Goal: Navigation & Orientation: Locate item on page

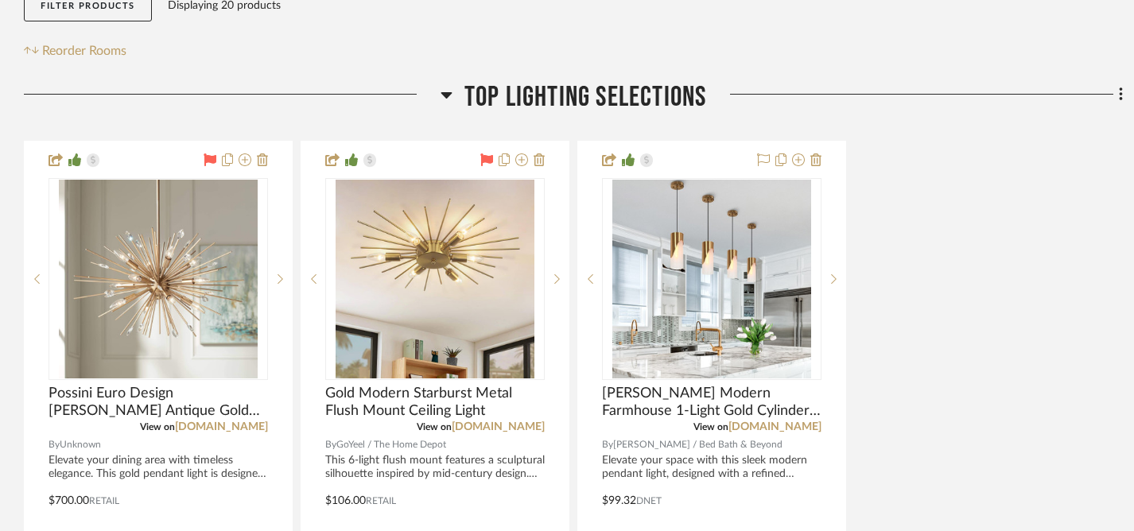
scroll to position [429, 0]
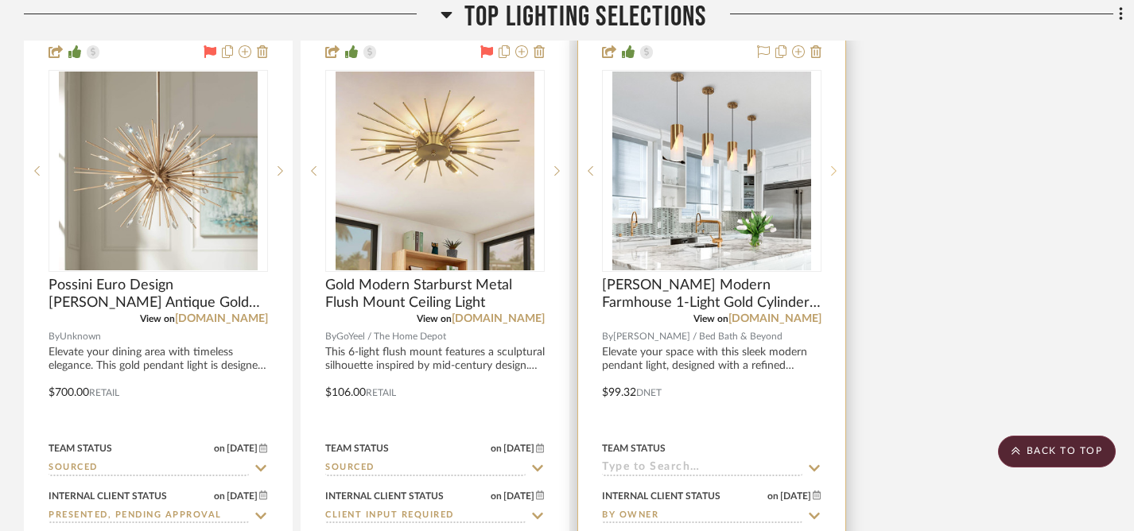
click at [831, 172] on icon at bounding box center [834, 170] width 6 height 11
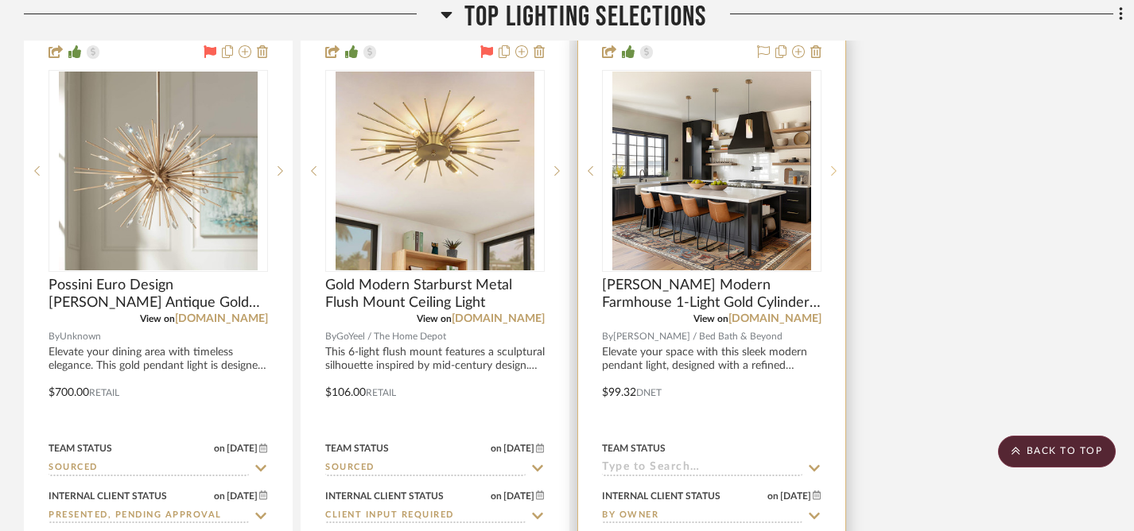
click at [832, 171] on icon at bounding box center [834, 170] width 6 height 11
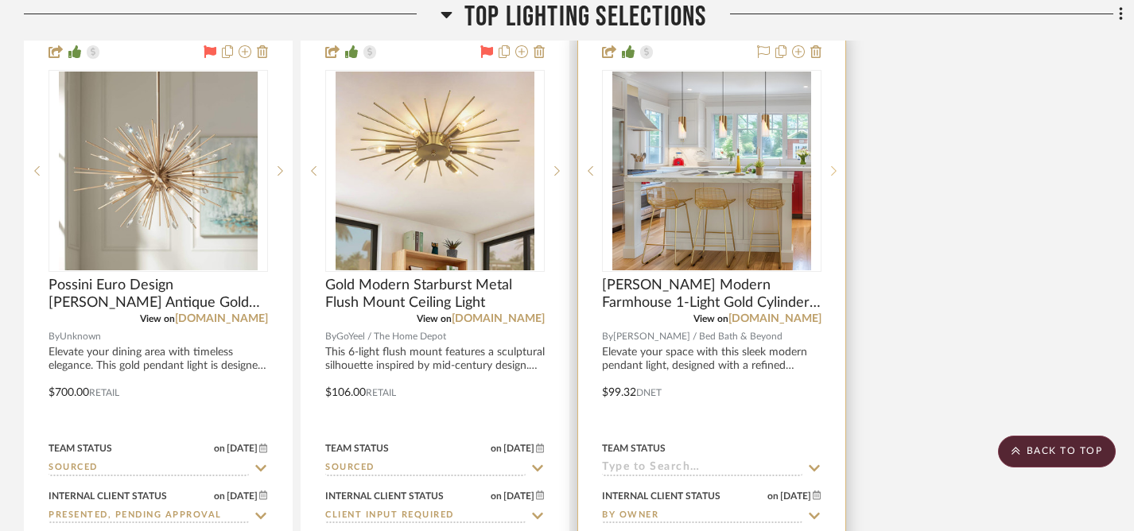
click at [832, 171] on icon at bounding box center [834, 170] width 6 height 11
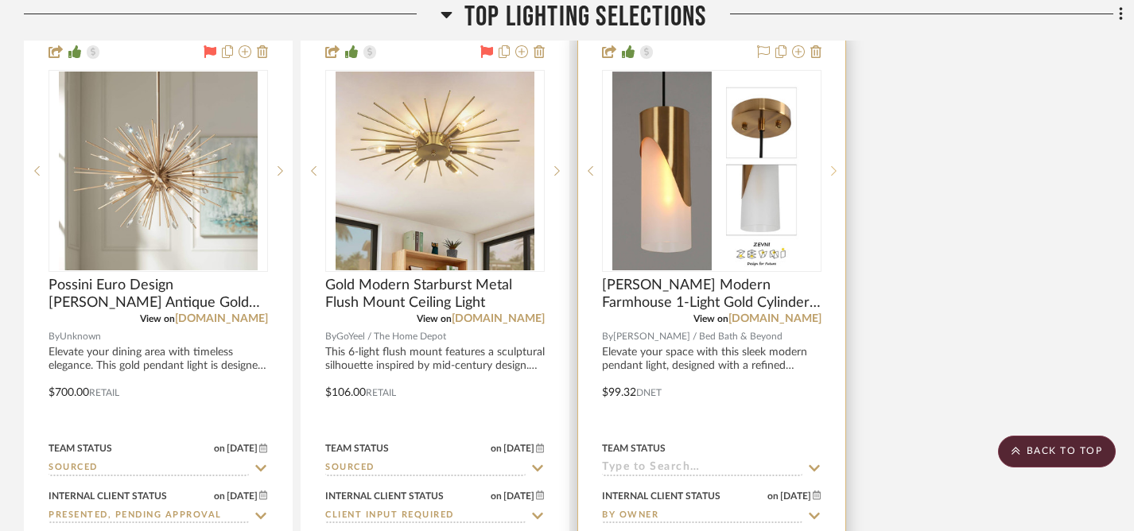
click at [832, 171] on icon at bounding box center [834, 170] width 6 height 11
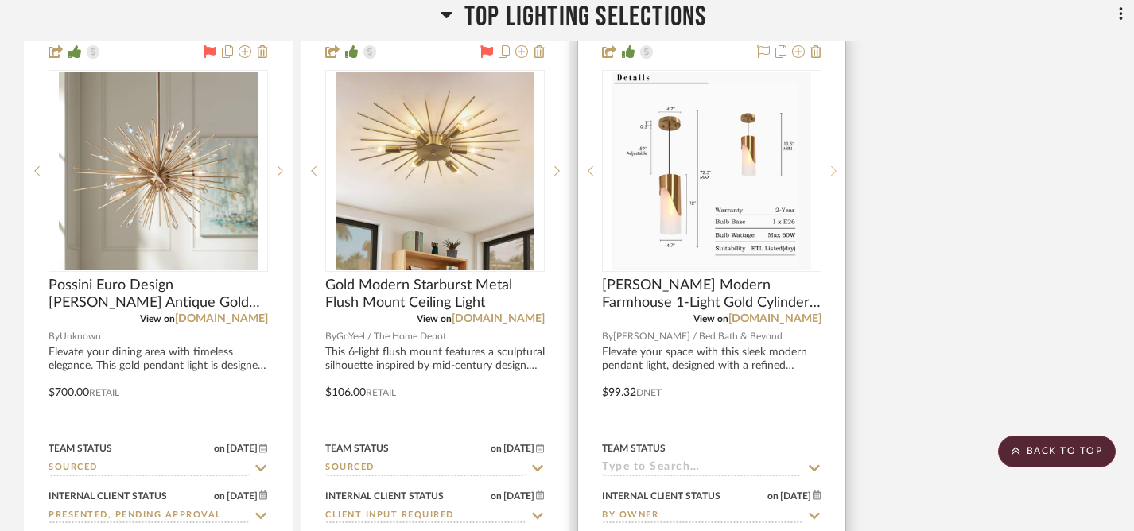
click at [832, 171] on icon at bounding box center [834, 170] width 6 height 11
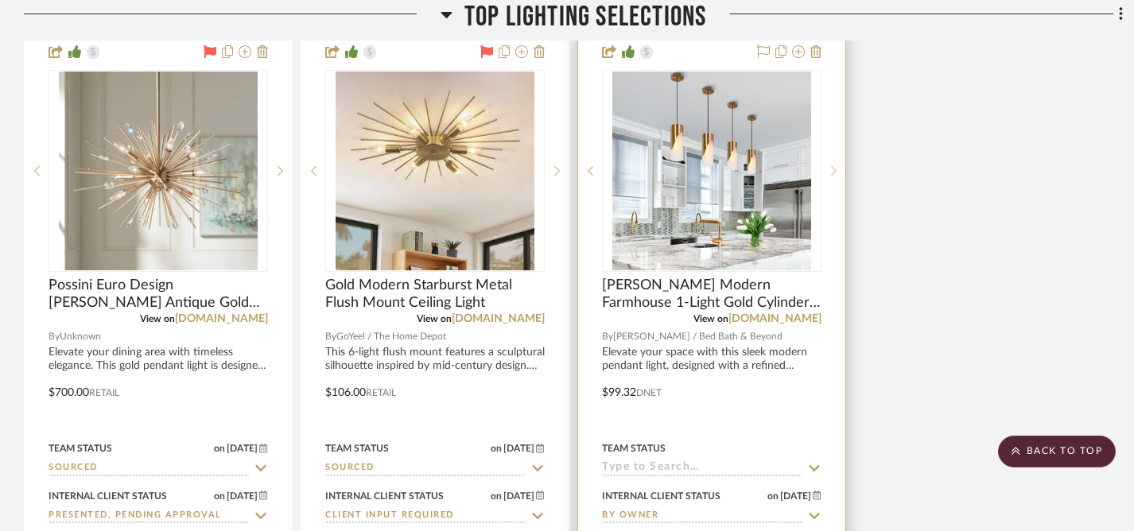
click at [832, 171] on icon at bounding box center [834, 170] width 6 height 11
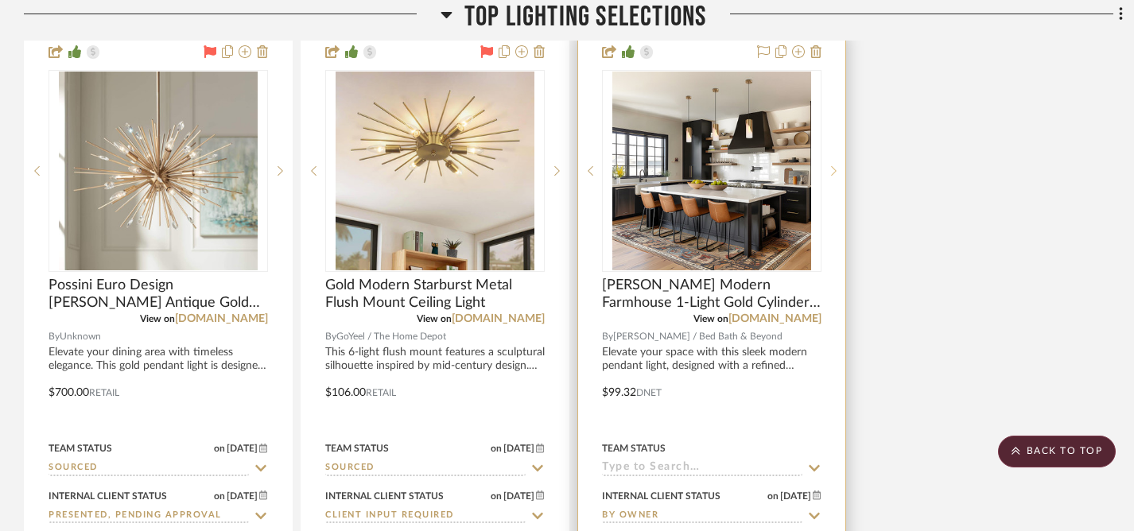
click at [832, 170] on icon at bounding box center [834, 170] width 6 height 11
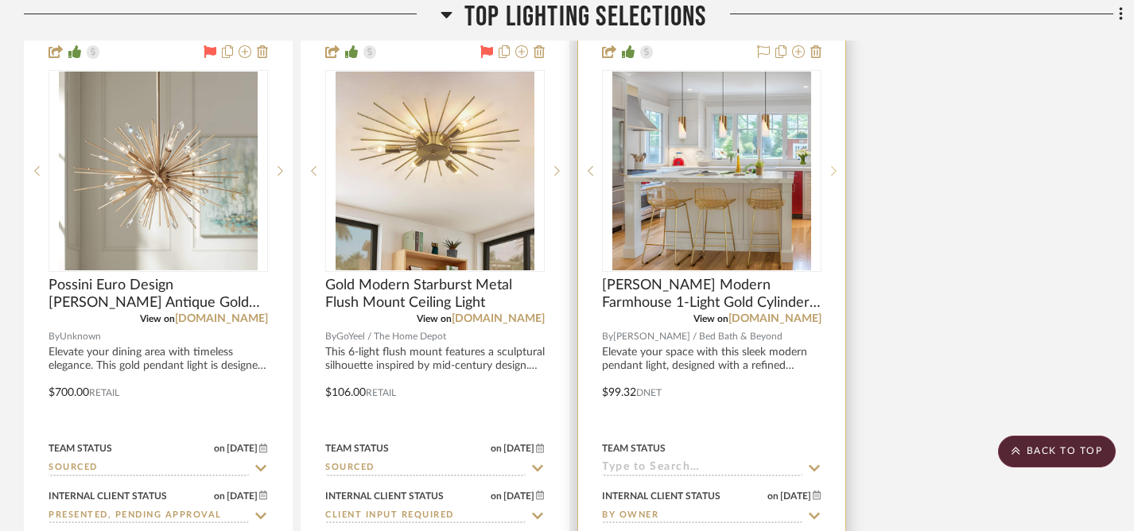
click at [832, 170] on icon at bounding box center [834, 170] width 6 height 11
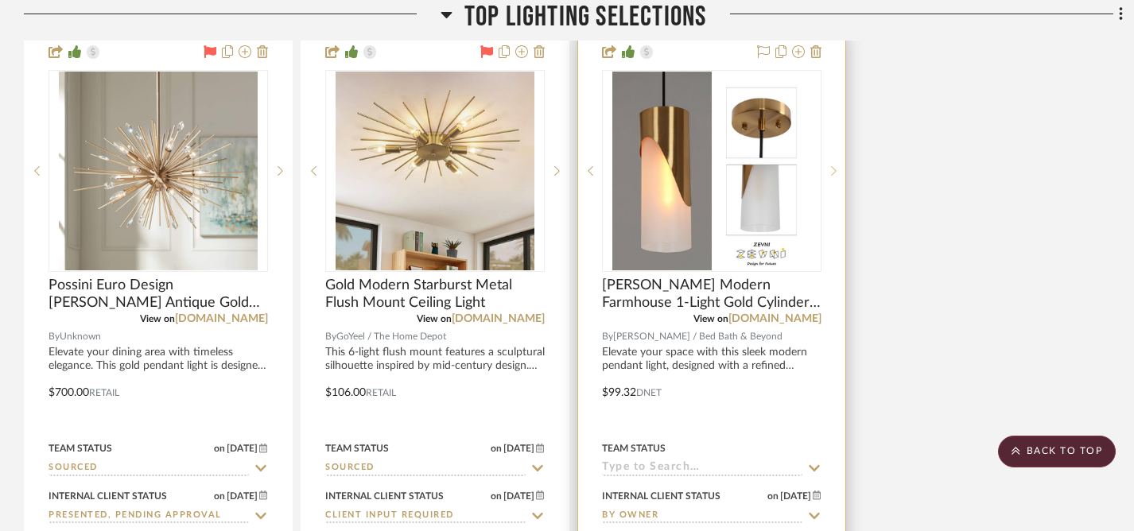
click at [832, 170] on icon at bounding box center [834, 170] width 6 height 11
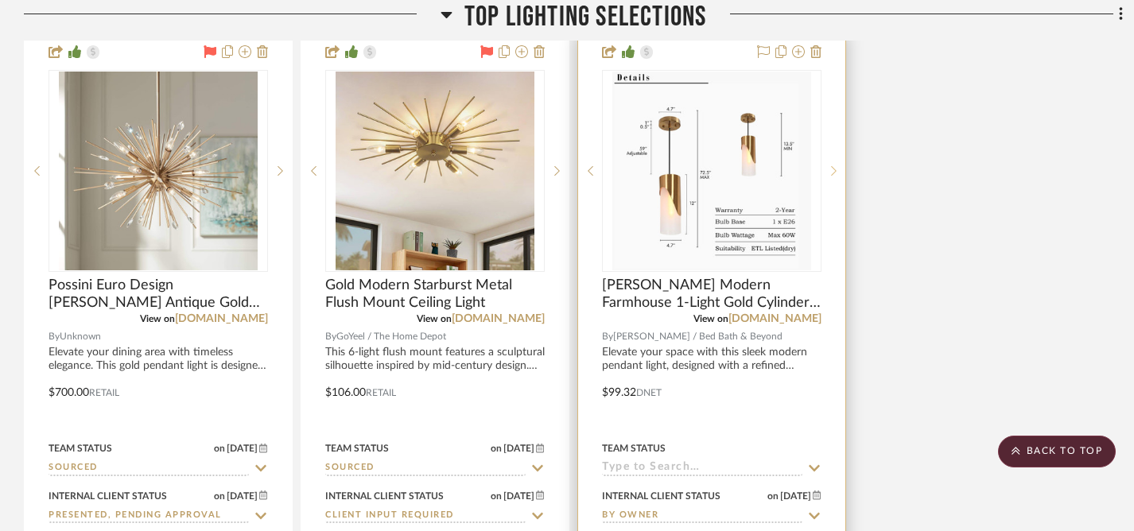
click at [832, 170] on icon at bounding box center [834, 170] width 6 height 11
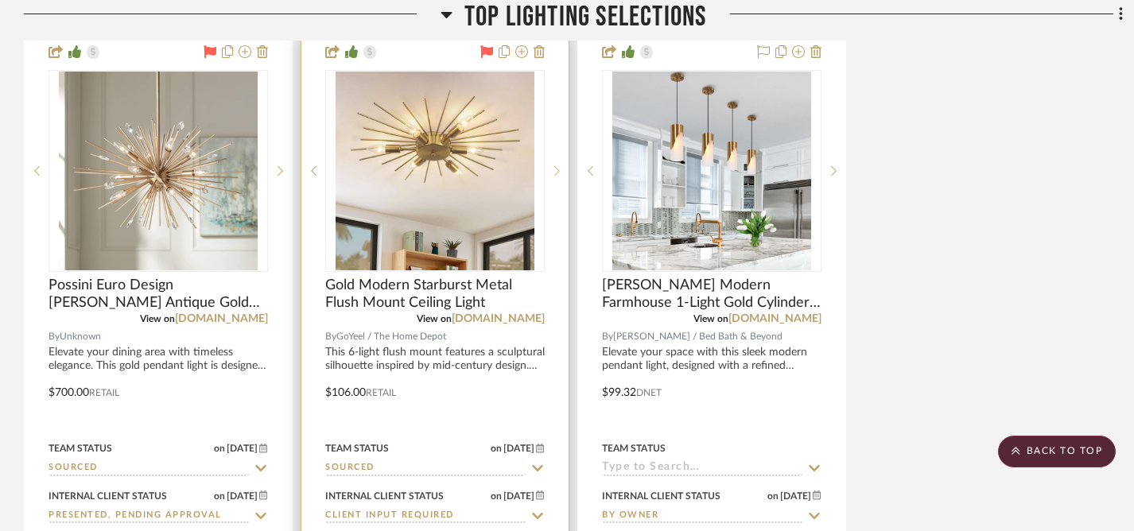
click at [555, 171] on icon at bounding box center [557, 170] width 6 height 11
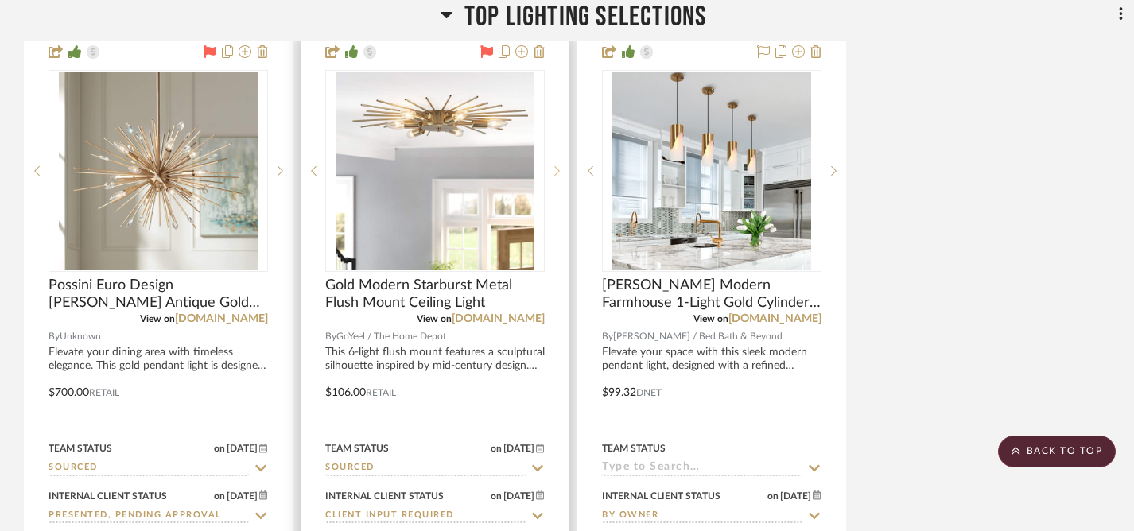
click at [555, 171] on icon at bounding box center [557, 170] width 6 height 11
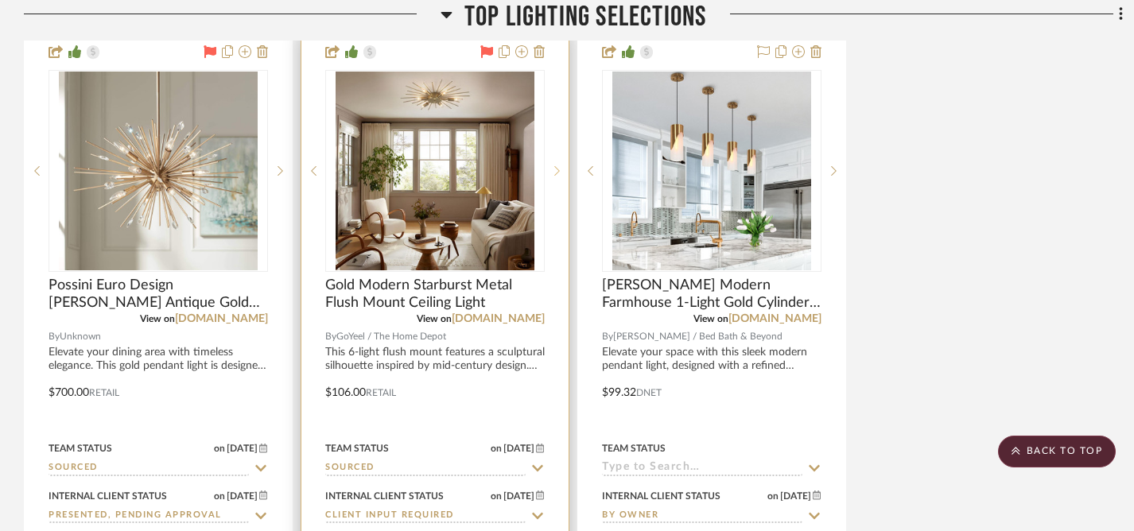
click at [555, 171] on icon at bounding box center [557, 170] width 6 height 11
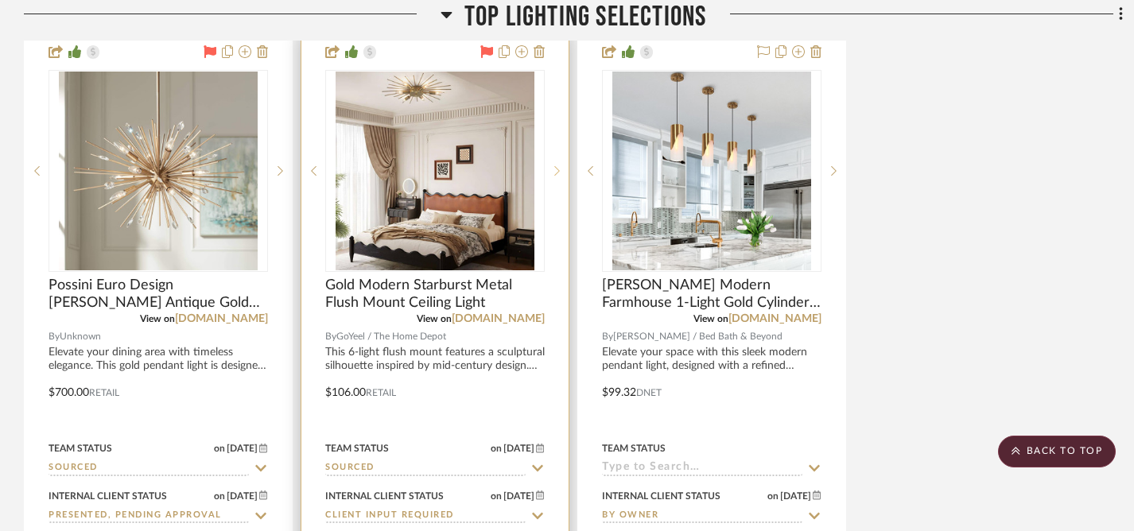
click at [555, 171] on icon at bounding box center [557, 170] width 6 height 11
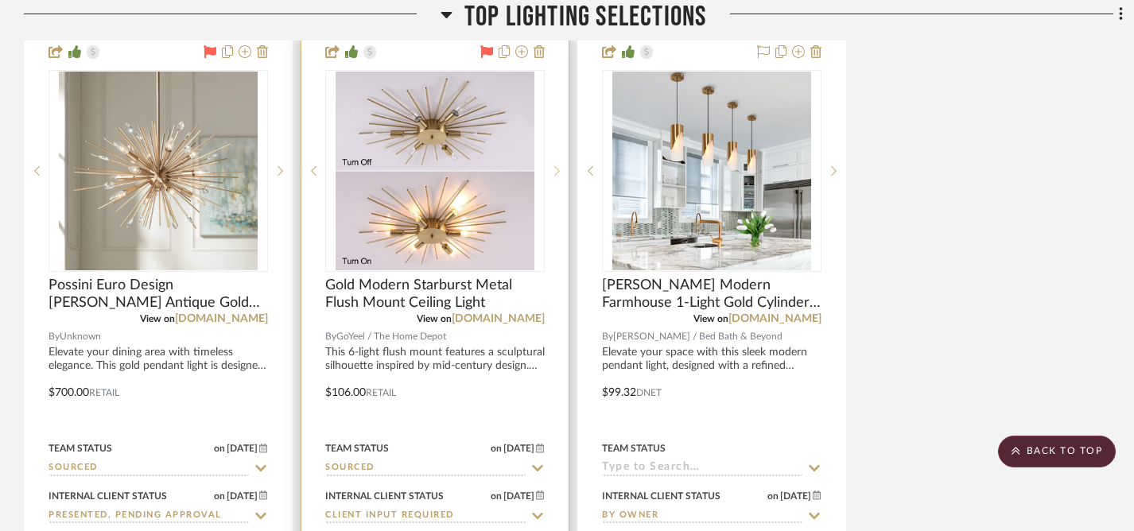
click at [555, 171] on icon at bounding box center [557, 170] width 6 height 11
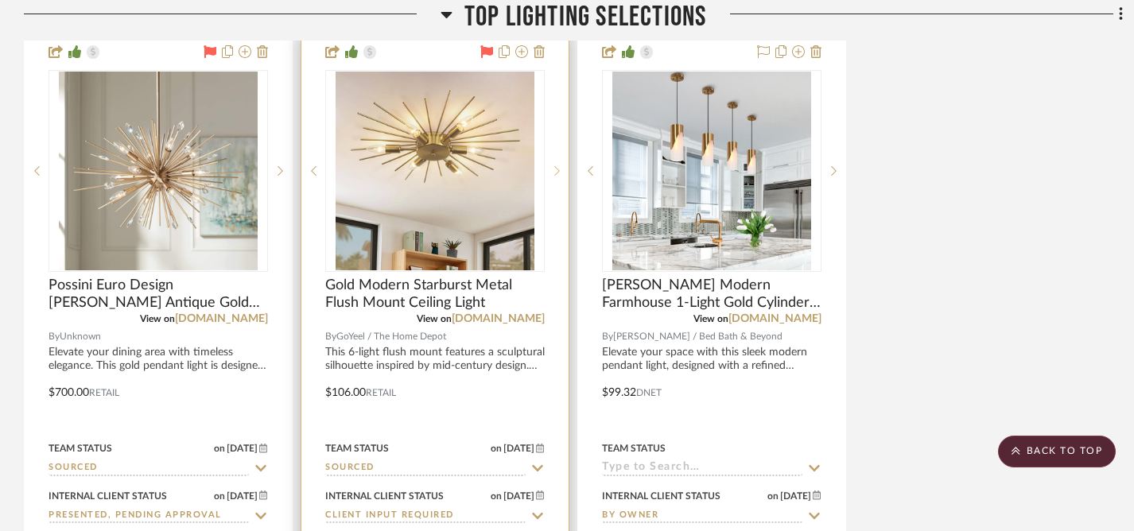
click at [555, 171] on icon at bounding box center [557, 170] width 6 height 11
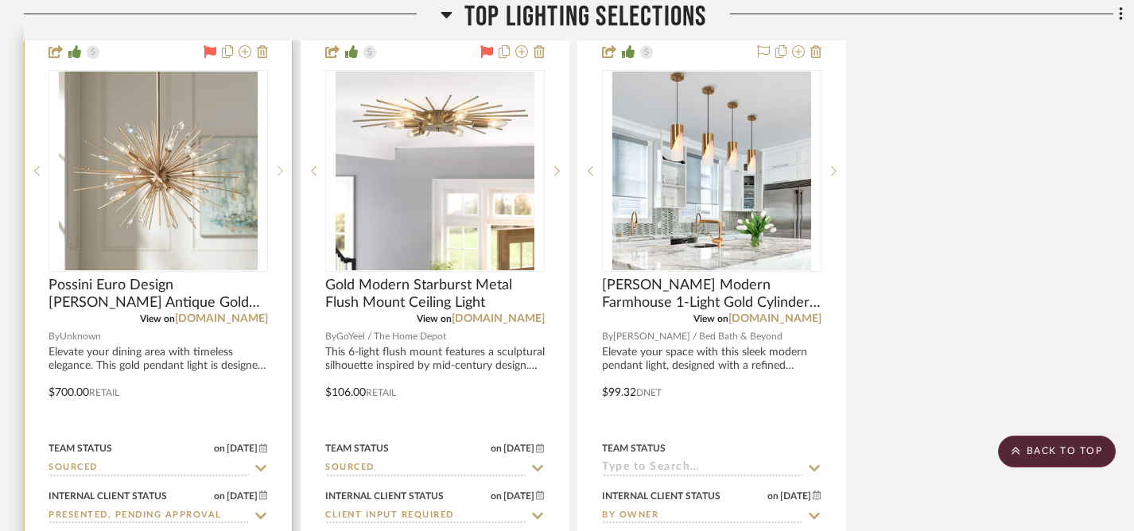
click at [281, 173] on icon at bounding box center [281, 171] width 6 height 10
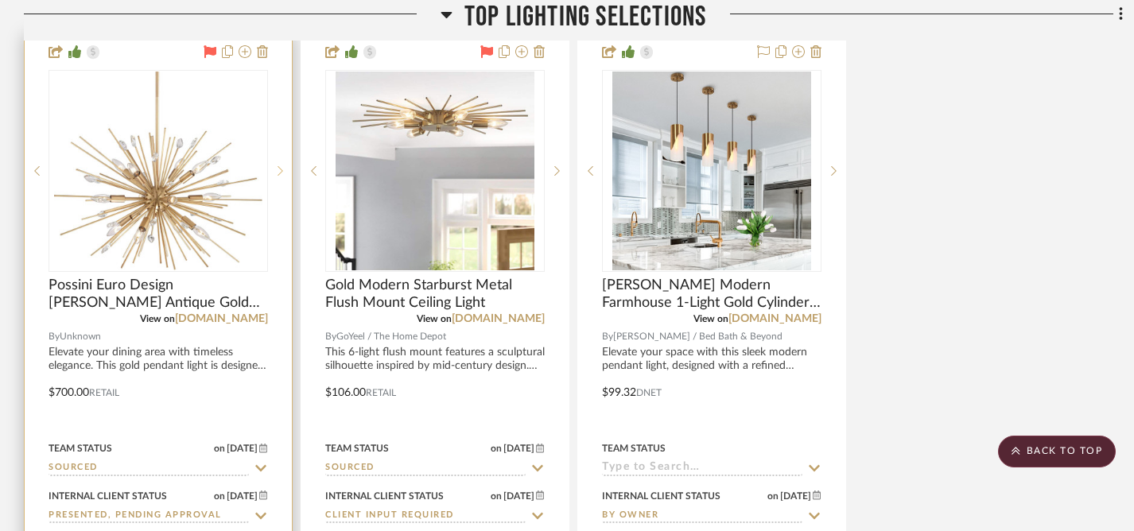
click at [281, 173] on icon at bounding box center [281, 171] width 6 height 10
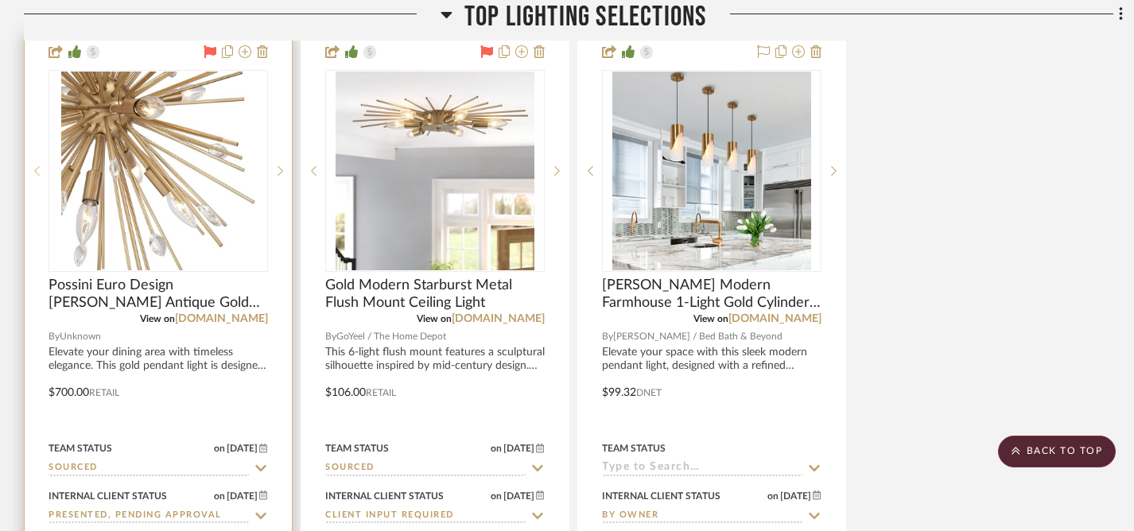
click at [34, 172] on icon at bounding box center [37, 171] width 6 height 10
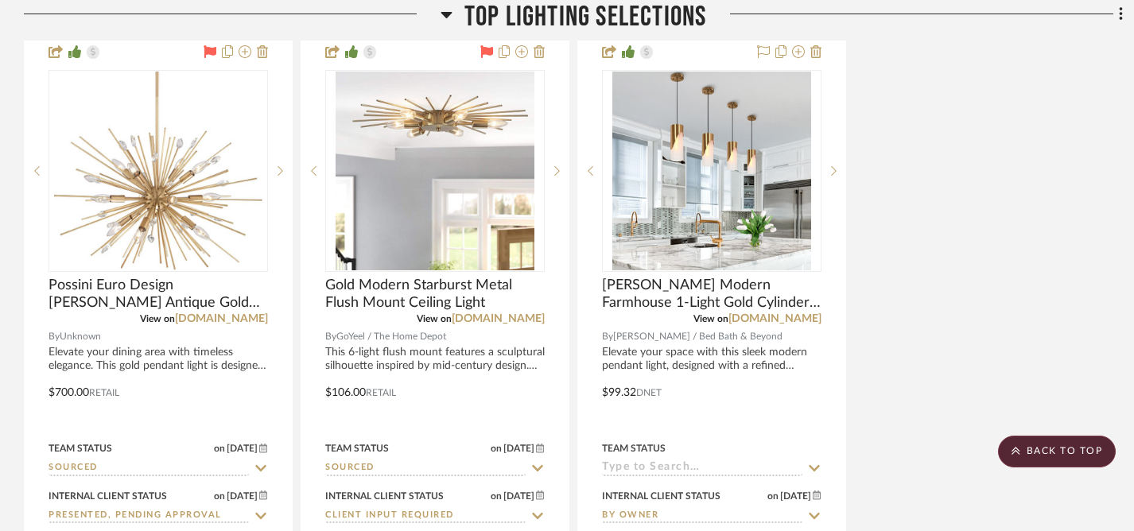
click at [1072, 64] on div "Possini Euro Design [PERSON_NAME] Antique Gold Sputnik Chandelier 29 1/2" Wide …" at bounding box center [573, 382] width 1099 height 698
